Goal: Communication & Community: Connect with others

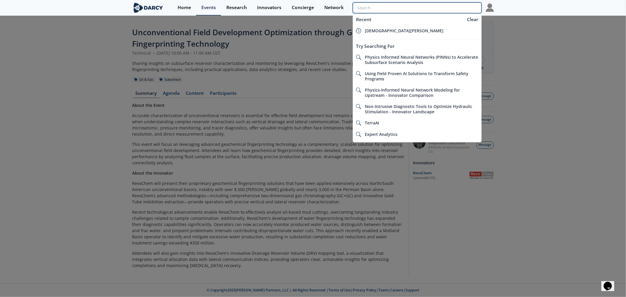
click at [454, 9] on input "search" at bounding box center [417, 7] width 129 height 11
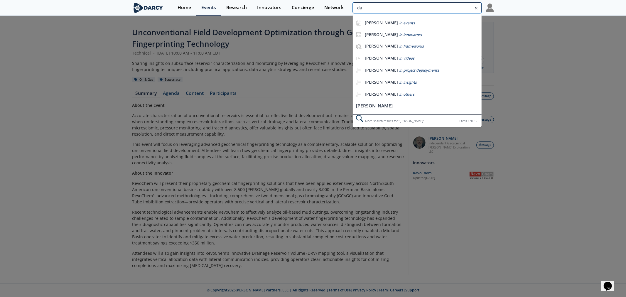
type input "d"
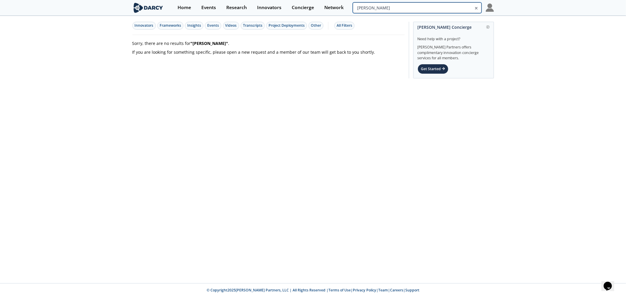
click at [470, 9] on input "[PERSON_NAME]" at bounding box center [417, 7] width 129 height 11
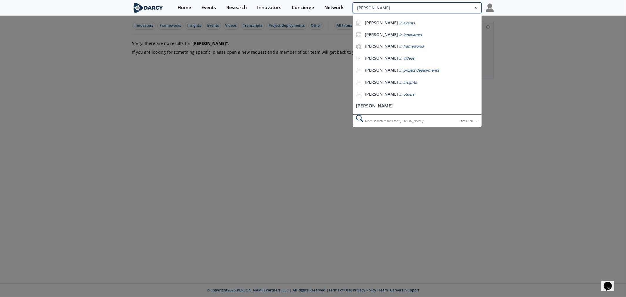
drag, startPoint x: 268, startPoint y: -5, endPoint x: 123, endPoint y: -14, distance: 145.5
click at [123, 0] on html "Home Events Research Innovators Concierge Network [PERSON_NAME] [PERSON_NAME] i…" at bounding box center [313, 148] width 626 height 297
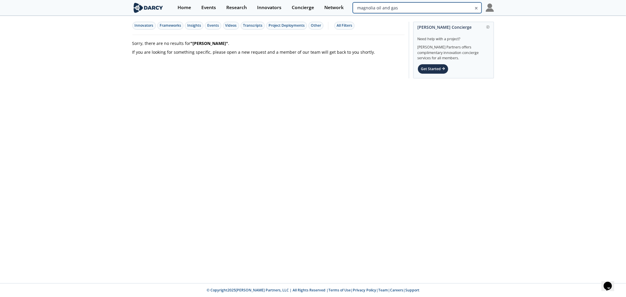
type input "magnolia oil and gas"
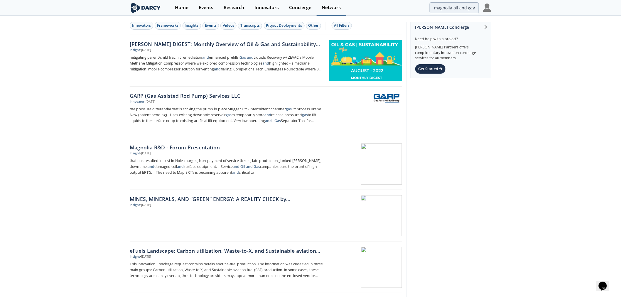
click at [320, 9] on link "Network" at bounding box center [332, 8] width 30 height 16
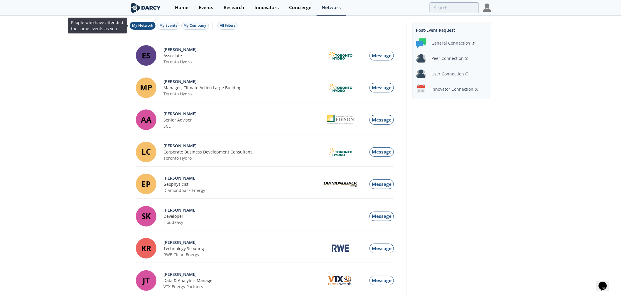
click at [142, 28] on button "My Network" at bounding box center [143, 26] width 26 height 8
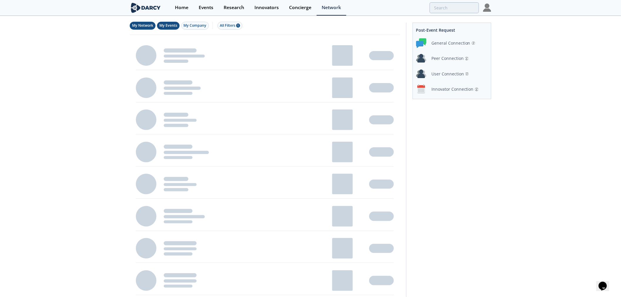
click at [158, 28] on button "My Events" at bounding box center [168, 26] width 23 height 8
click at [151, 27] on span "My Network" at bounding box center [145, 25] width 21 height 5
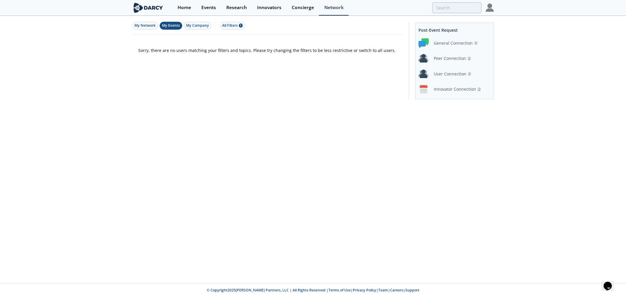
click at [170, 25] on span "My Events" at bounding box center [171, 25] width 18 height 5
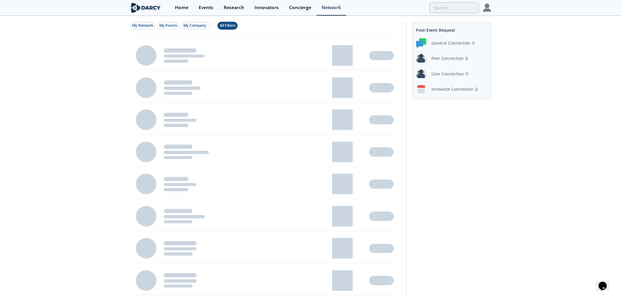
click at [227, 24] on div "All Filters" at bounding box center [228, 25] width 16 height 5
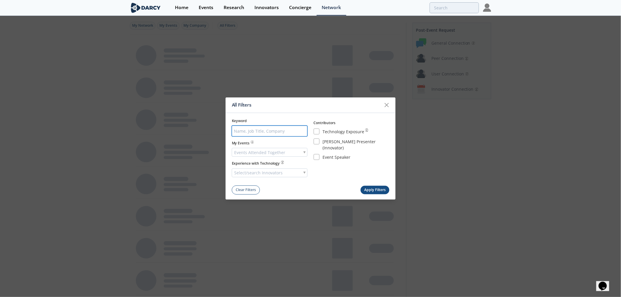
click at [264, 129] on input "search" at bounding box center [270, 131] width 76 height 11
type input "[PERSON_NAME]"
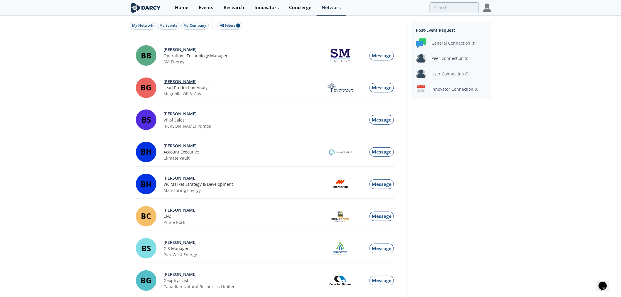
click at [172, 81] on div "[PERSON_NAME]" at bounding box center [242, 81] width 156 height 6
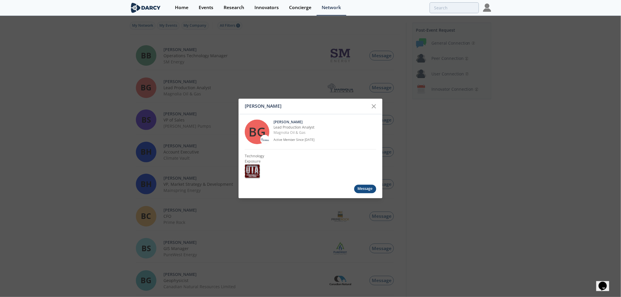
click at [255, 140] on div "BG" at bounding box center [257, 131] width 25 height 25
drag, startPoint x: 373, startPoint y: 109, endPoint x: 365, endPoint y: 105, distance: 9.3
click at [374, 109] on icon at bounding box center [373, 106] width 7 height 7
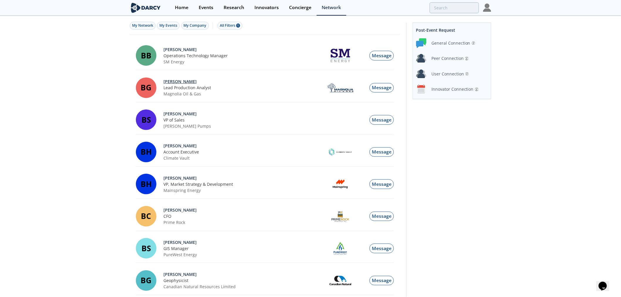
click at [181, 82] on div "[PERSON_NAME]" at bounding box center [242, 81] width 156 height 6
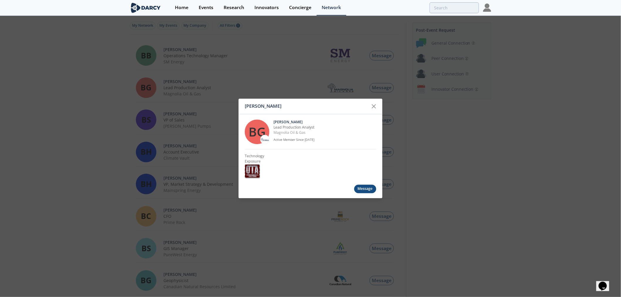
click at [361, 191] on div "Message" at bounding box center [365, 189] width 22 height 9
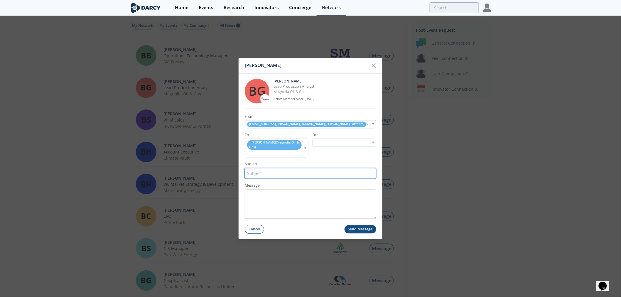
click at [254, 171] on input "Subject" at bounding box center [310, 173] width 131 height 11
type input "More info on Ruelco"
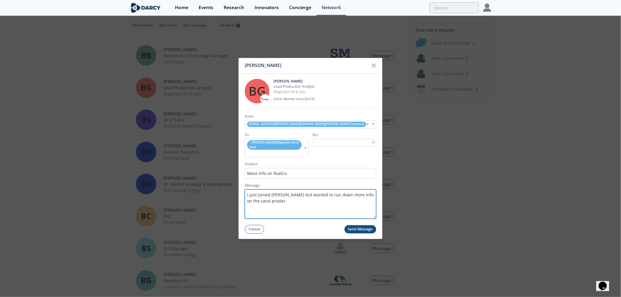
click at [262, 201] on textarea "I just joined [PERSON_NAME] but wanted to run down more info on the sand prodes" at bounding box center [310, 203] width 131 height 29
type textarea "I just joined [PERSON_NAME] but wanted to run down more info on the sand probes…"
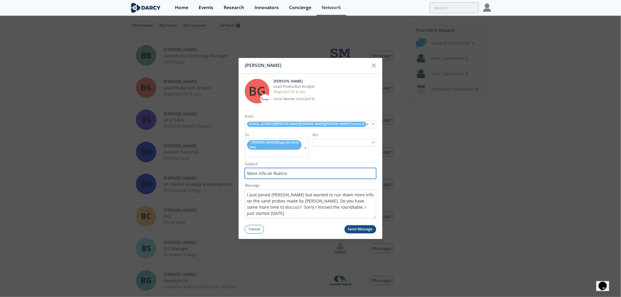
drag, startPoint x: 251, startPoint y: 173, endPoint x: 306, endPoint y: 172, distance: 55.8
click at [306, 172] on input "More info on Ruelco" at bounding box center [310, 173] width 131 height 11
click at [357, 230] on button "Send Message" at bounding box center [360, 229] width 32 height 9
